Goal: Task Accomplishment & Management: Use online tool/utility

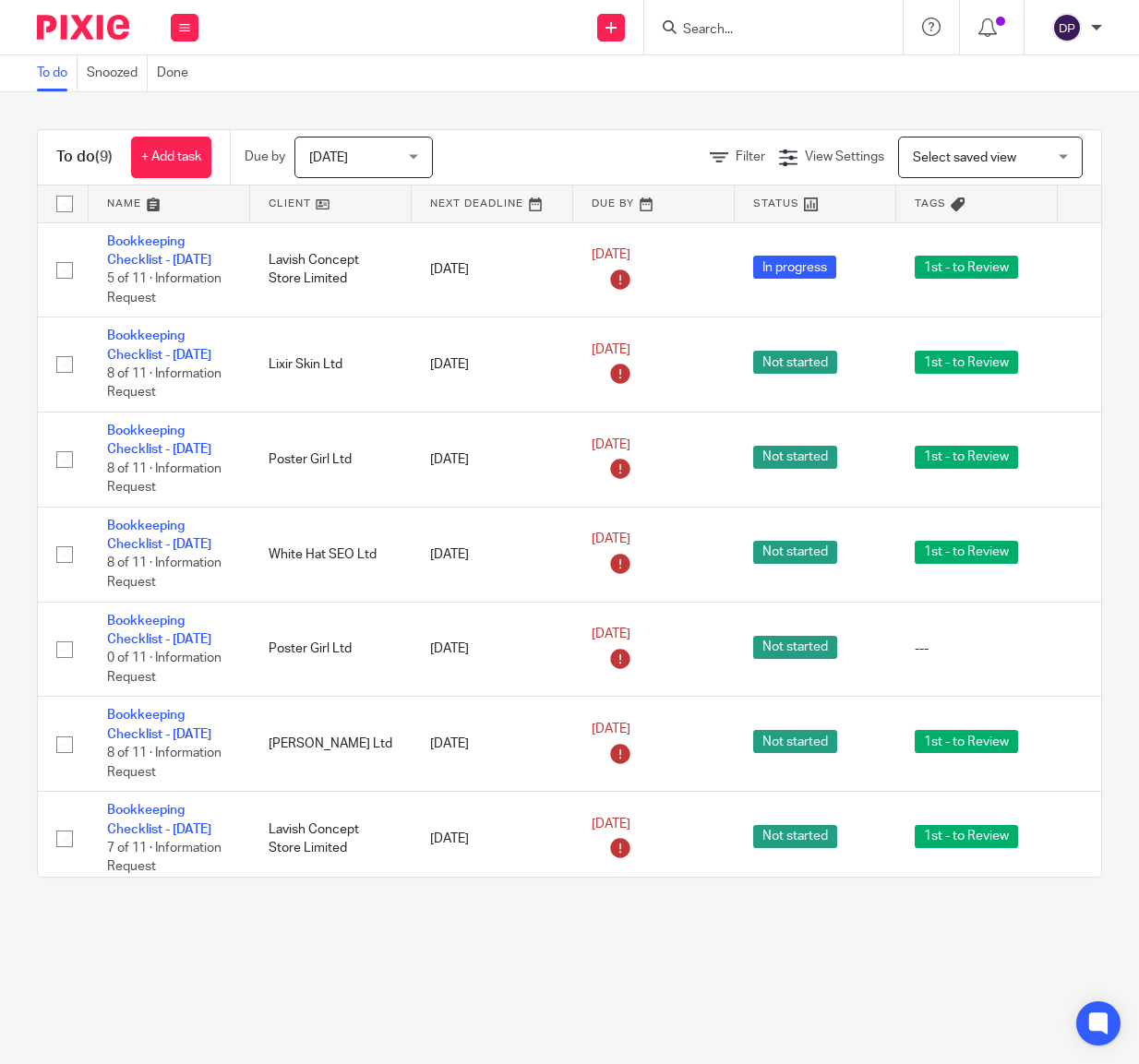
click at [722, 16] on div at bounding box center [774, 27] width 258 height 54
click at [722, 28] on input "Search" at bounding box center [764, 30] width 166 height 17
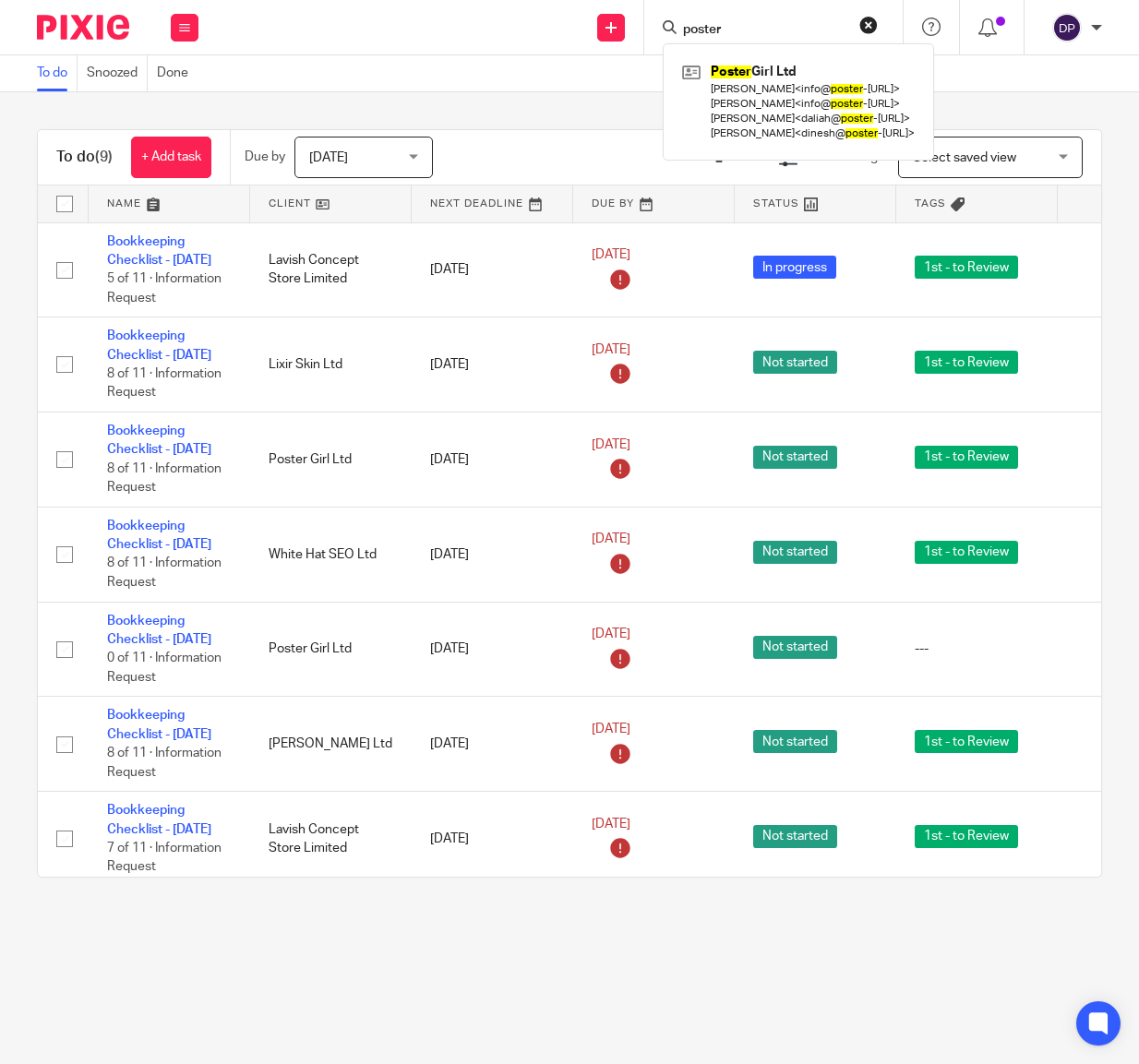
type input "poster"
click button "submit" at bounding box center [0, 0] width 0 height 0
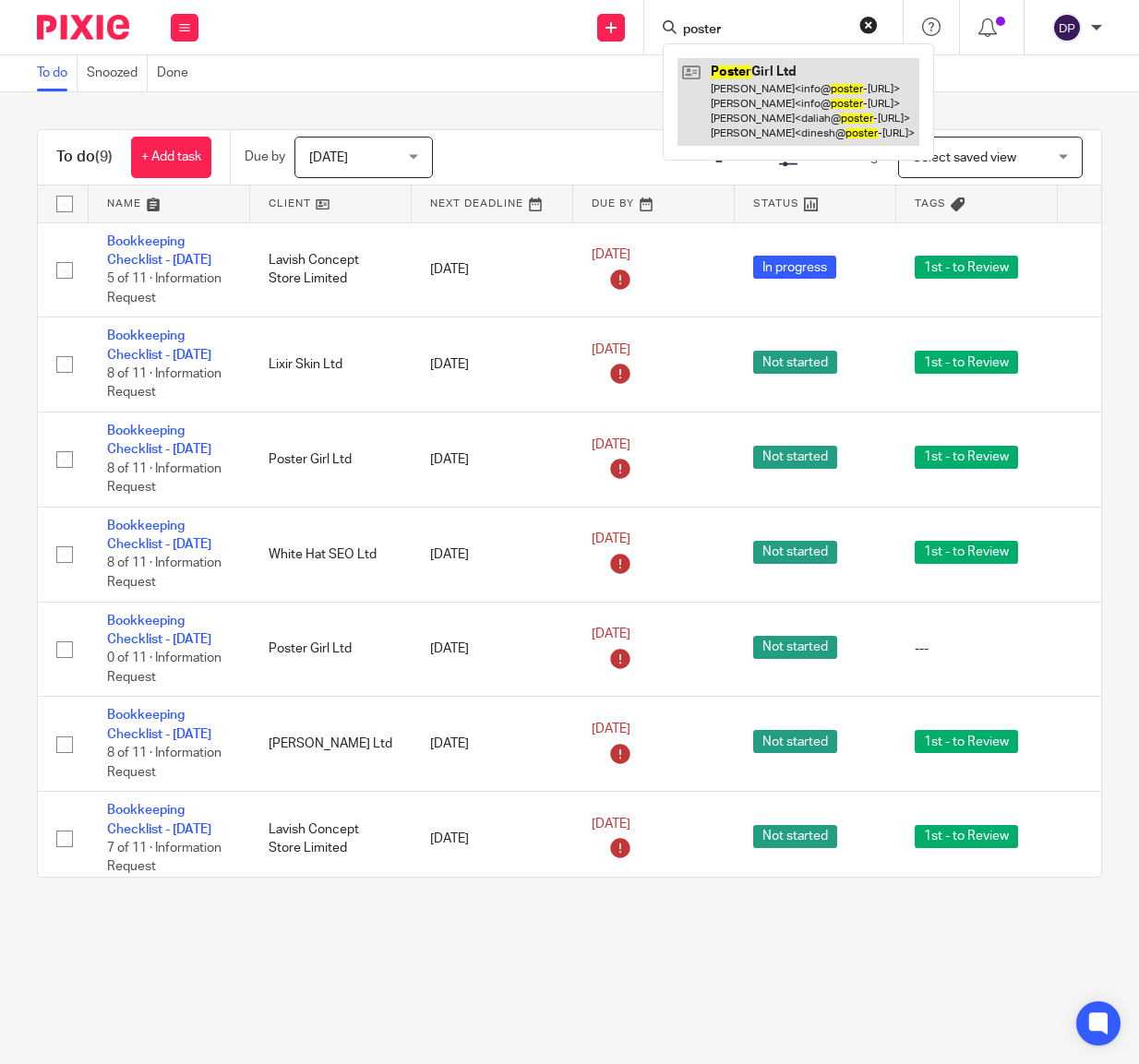
click at [813, 102] on link at bounding box center [798, 102] width 242 height 87
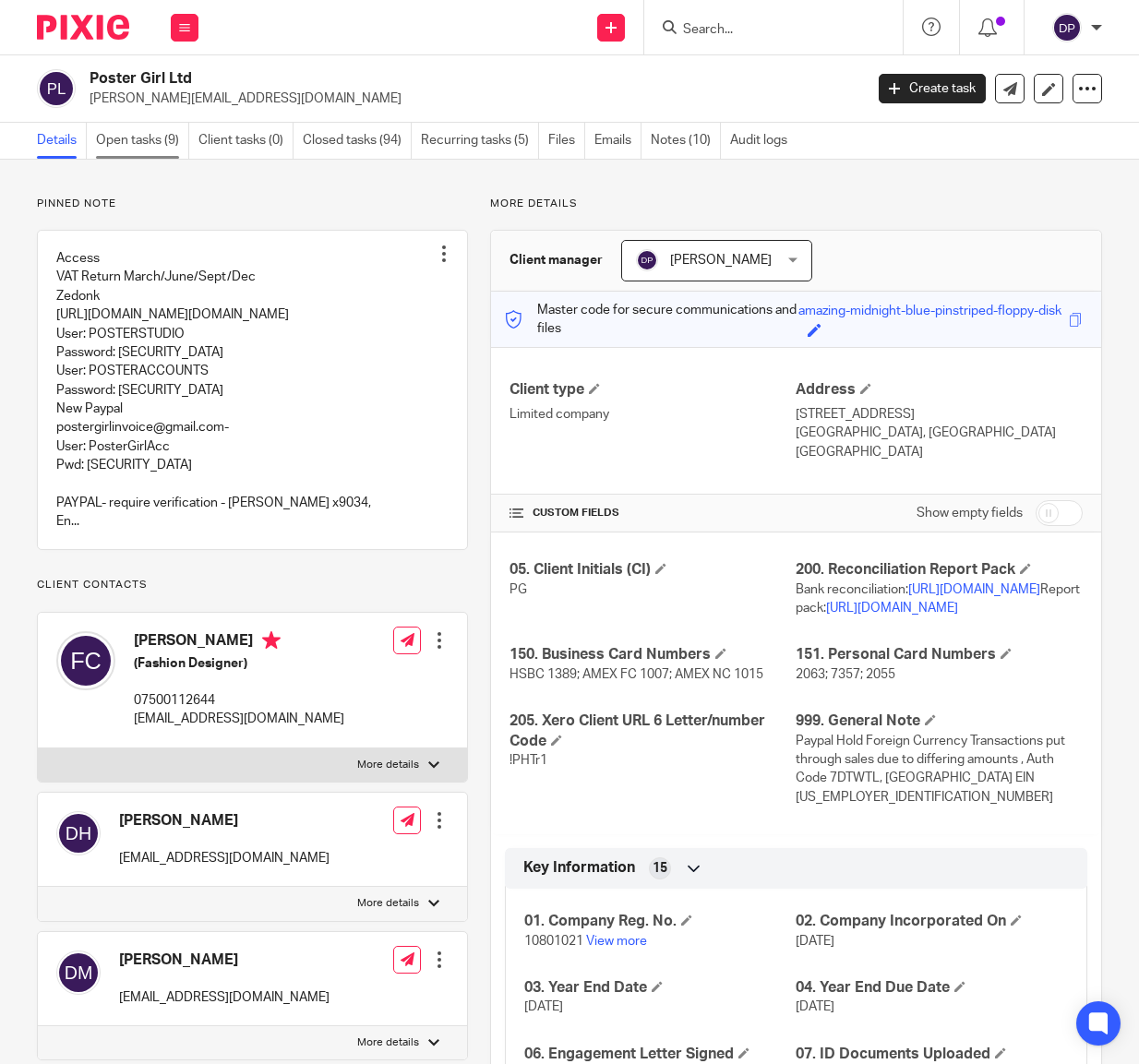
click at [142, 146] on link "Open tasks (9)" at bounding box center [143, 140] width 93 height 36
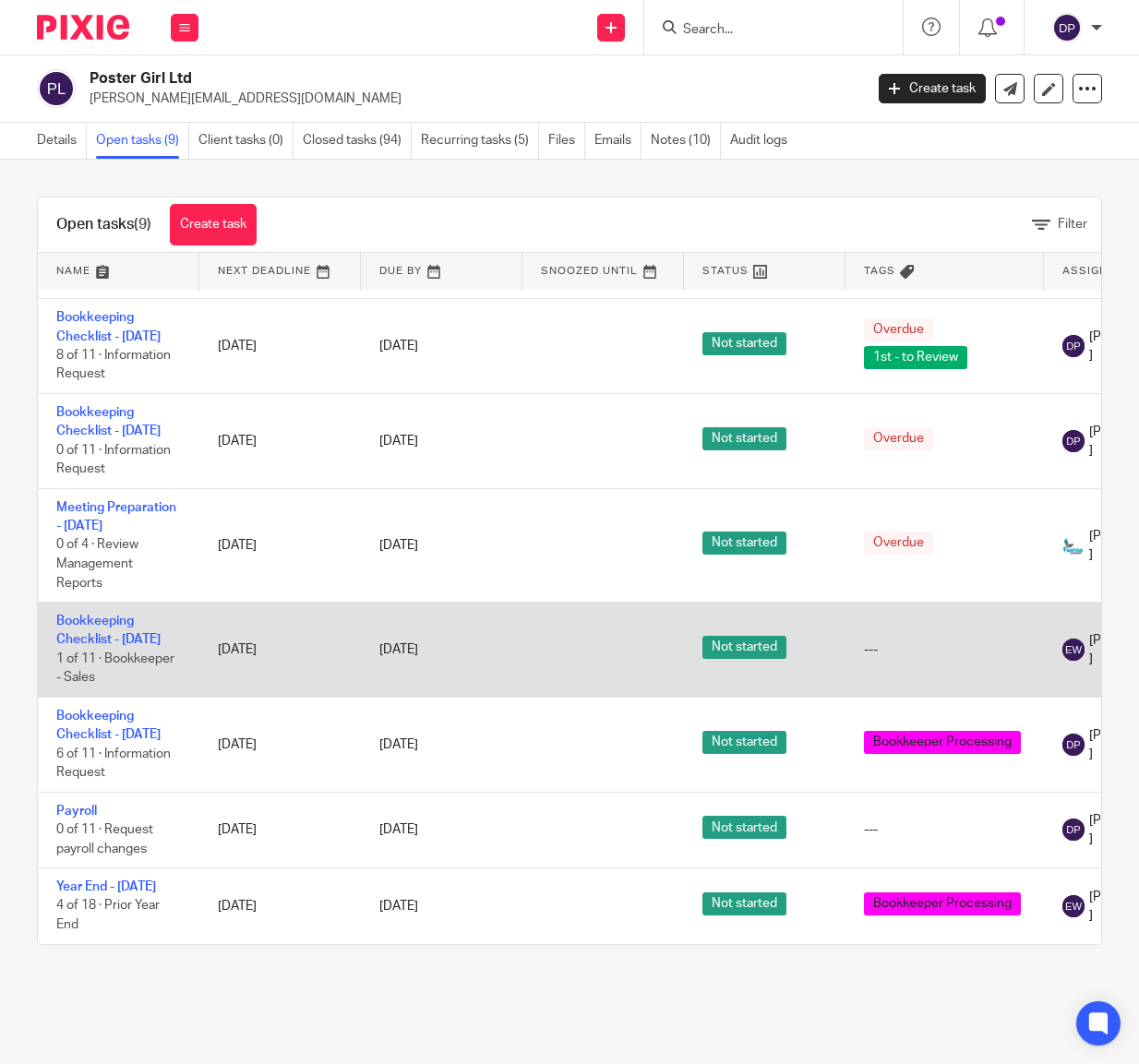
scroll to position [276, 0]
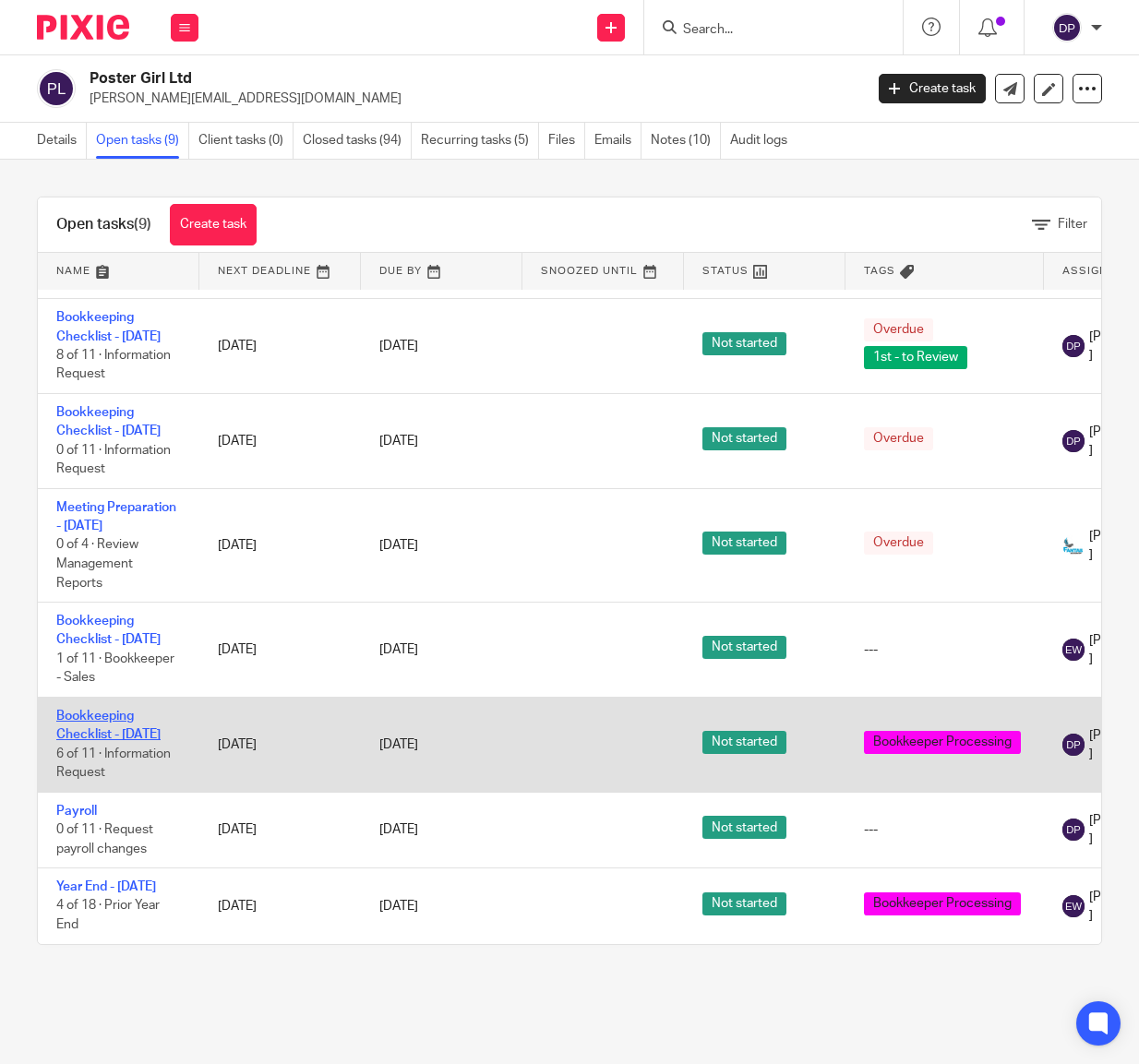
click at [83, 730] on link "Bookkeeping Checklist - [DATE]" at bounding box center [108, 725] width 104 height 31
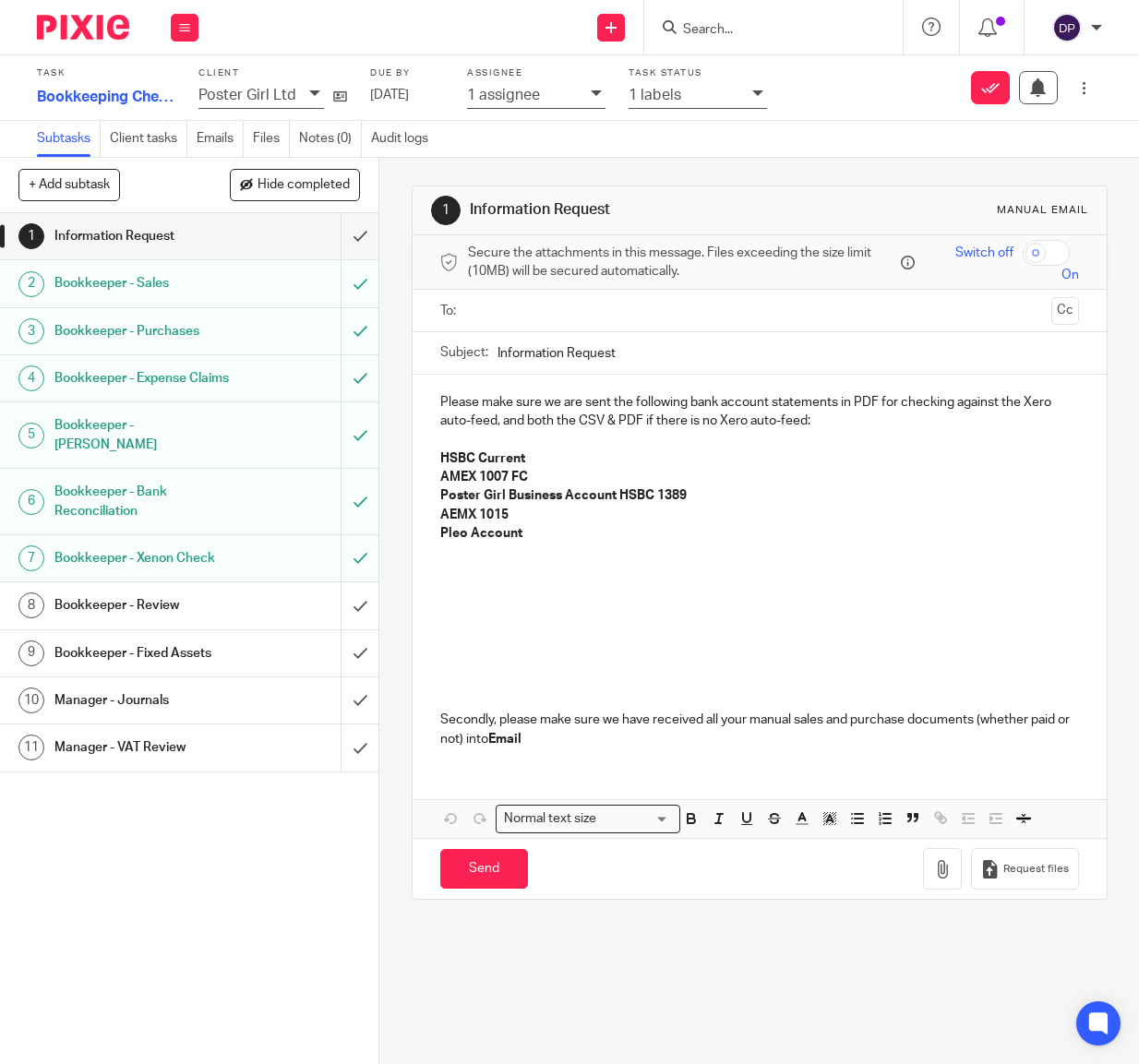
click at [84, 478] on h1 "Bookkeeper - Bank Reconciliation" at bounding box center [144, 501] width 179 height 47
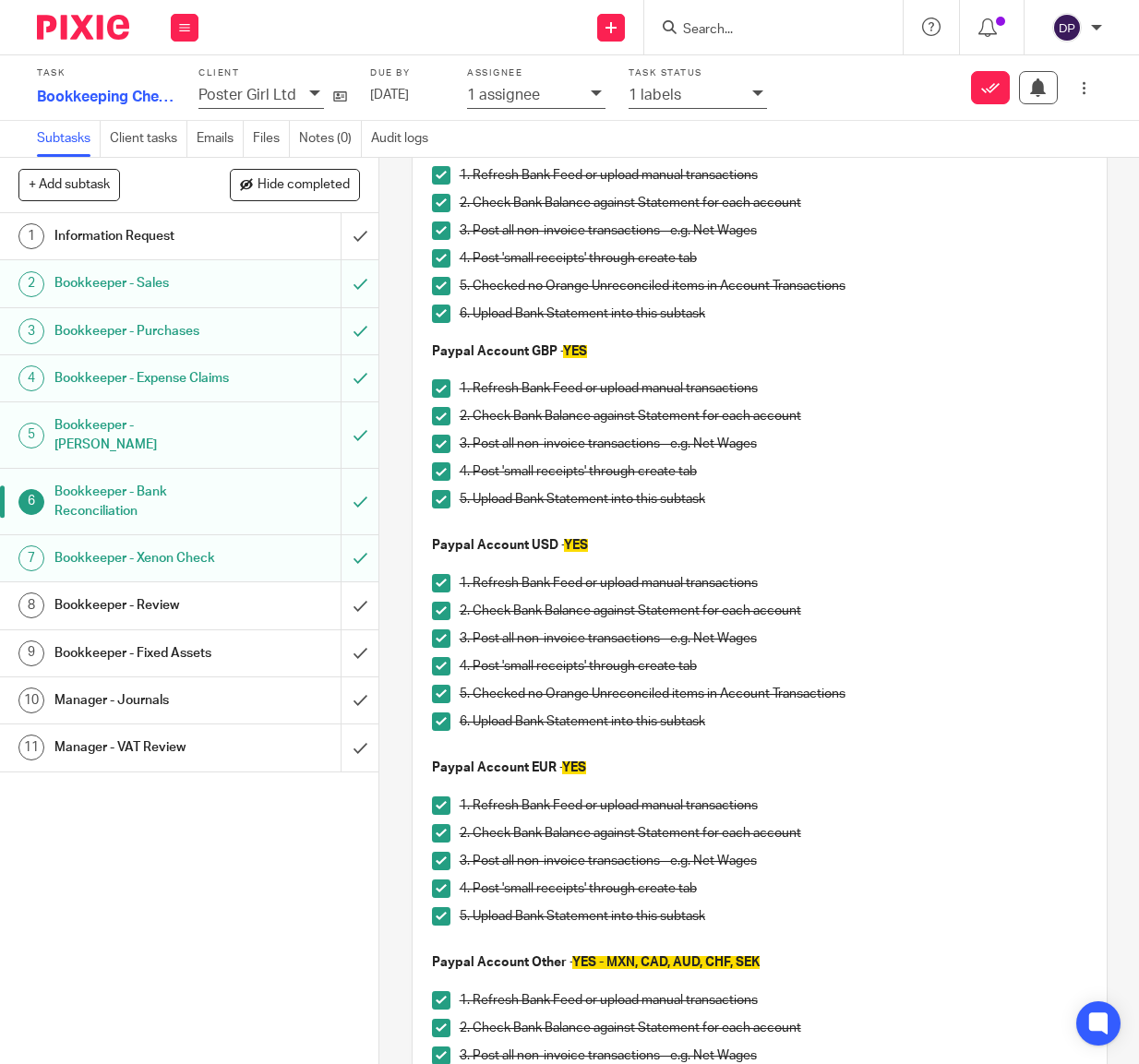
scroll to position [366, 0]
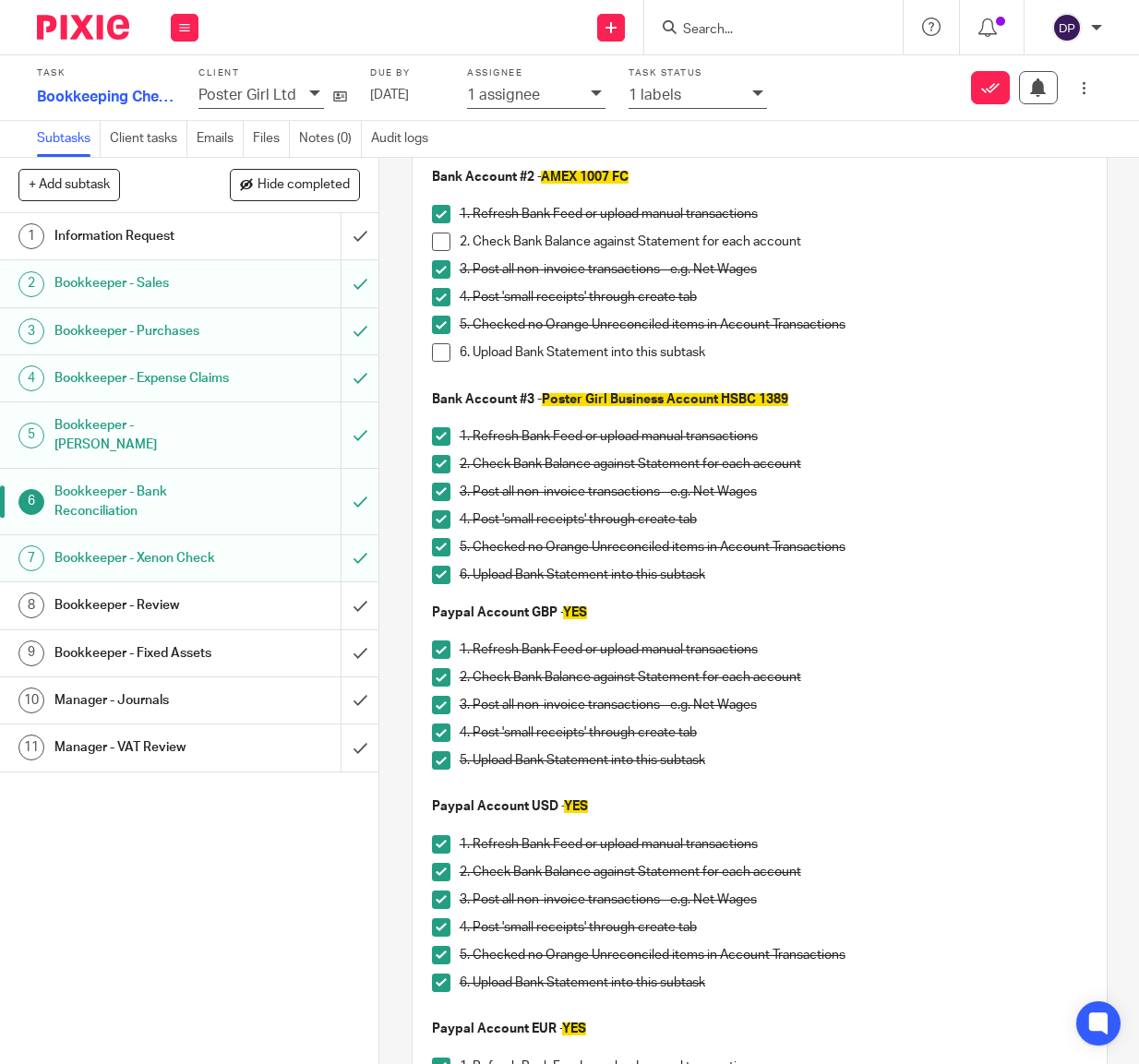
click at [446, 352] on span at bounding box center [441, 352] width 18 height 18
click at [445, 239] on span at bounding box center [441, 242] width 18 height 18
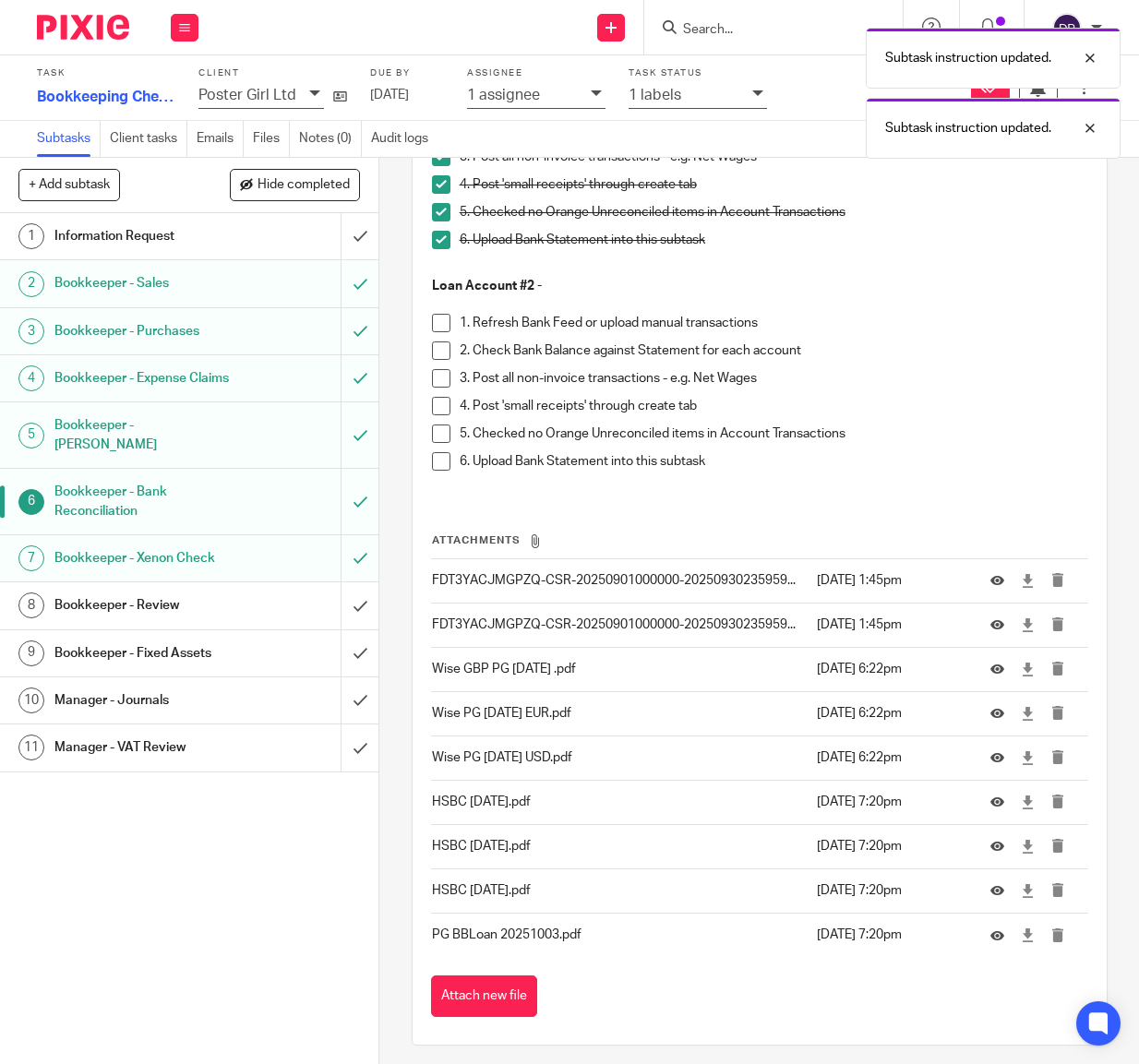
scroll to position [3284, 0]
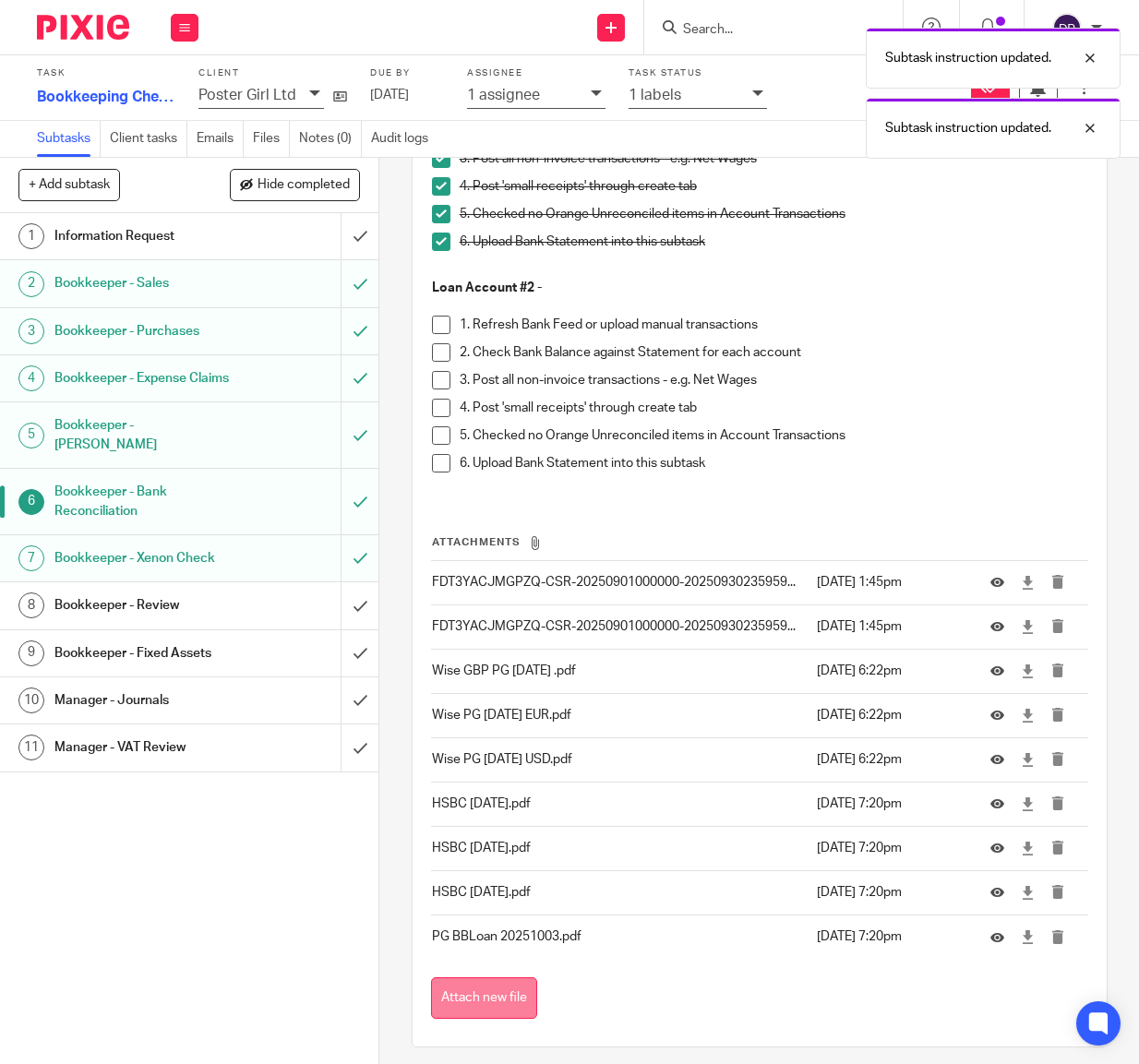
click at [486, 990] on button "Attach new file" at bounding box center [484, 998] width 106 height 42
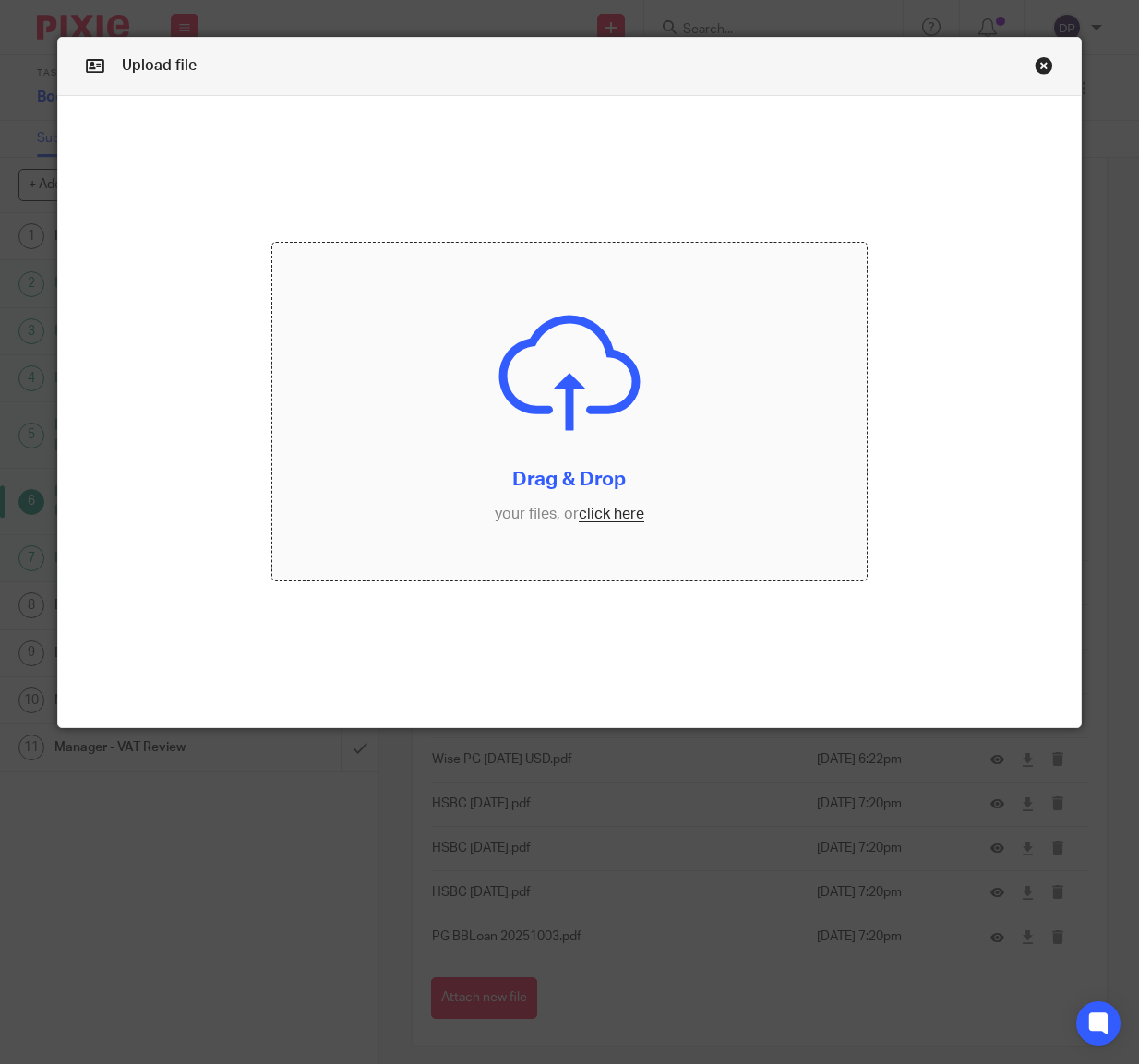
click at [614, 507] on input "file" at bounding box center [569, 412] width 595 height 338
